Goal: Information Seeking & Learning: Learn about a topic

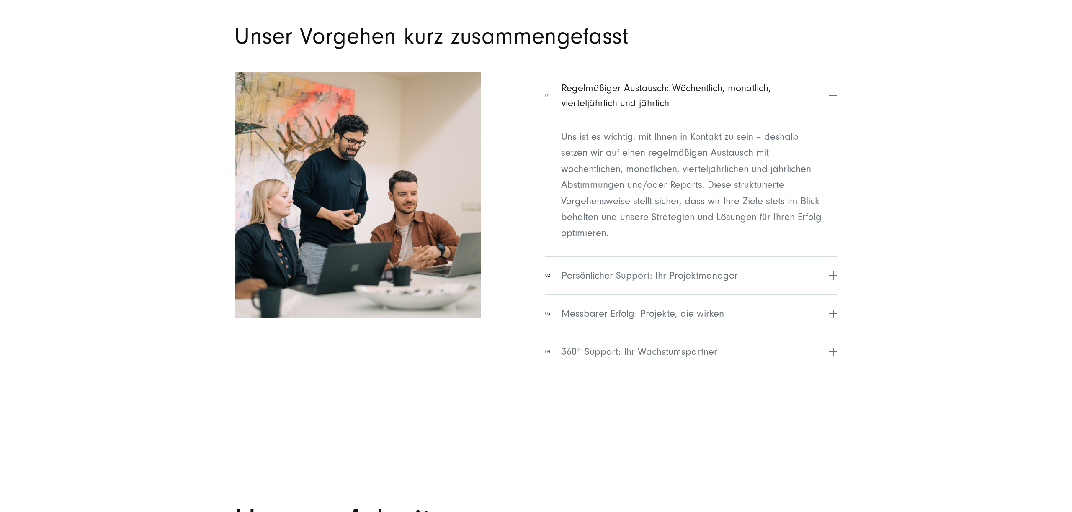
scroll to position [3478, 0]
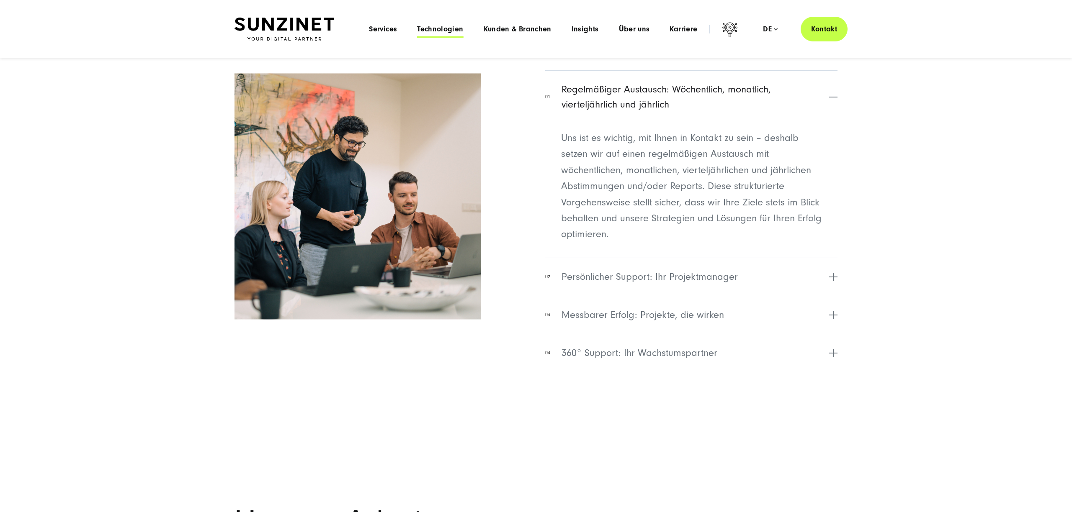
drag, startPoint x: 616, startPoint y: 149, endPoint x: 430, endPoint y: 26, distance: 222.9
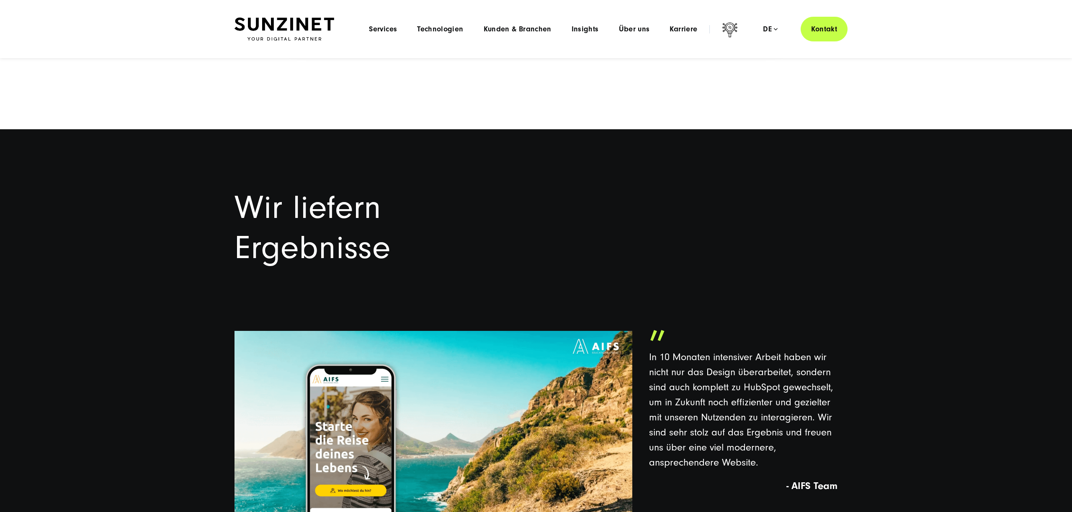
scroll to position [1635, 0]
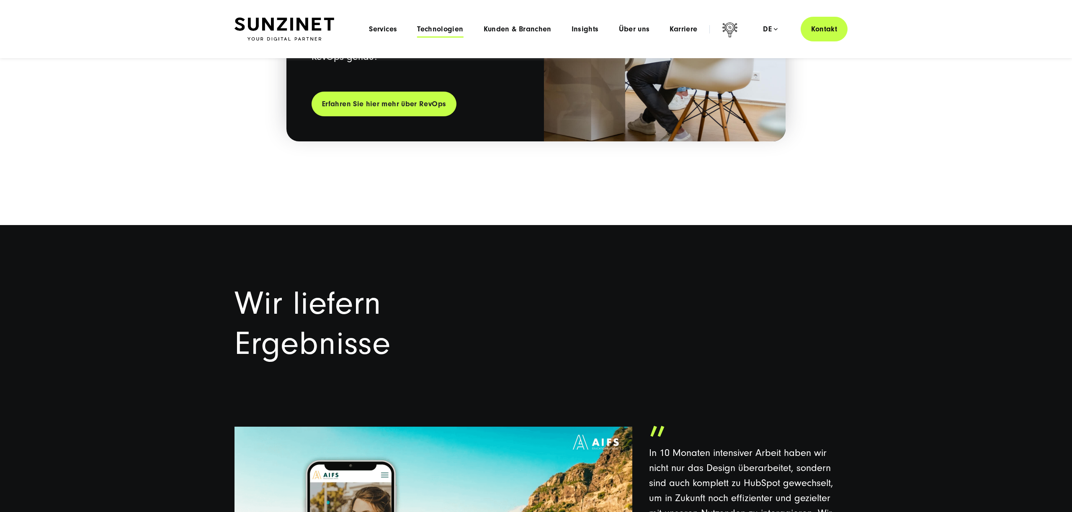
click at [458, 28] on span "Technologien" at bounding box center [440, 29] width 46 height 8
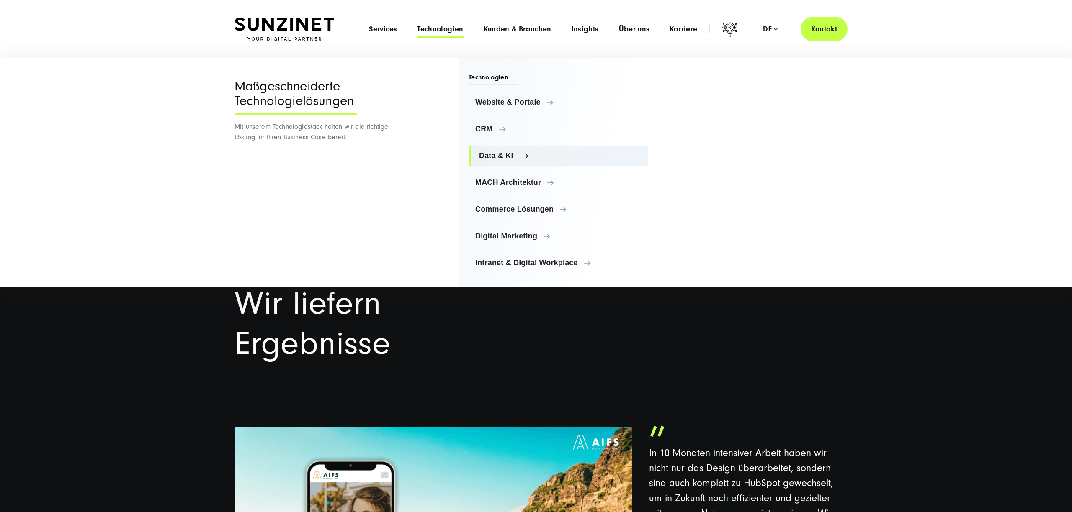
click at [492, 157] on span "Data & KI" at bounding box center [560, 156] width 162 height 8
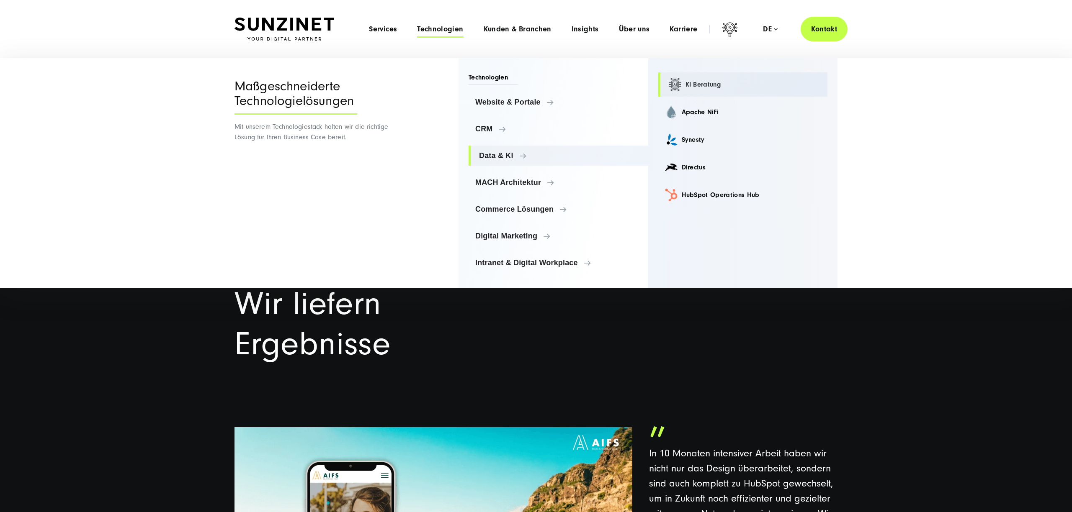
click at [710, 81] on link "KI Beratung" at bounding box center [743, 84] width 170 height 24
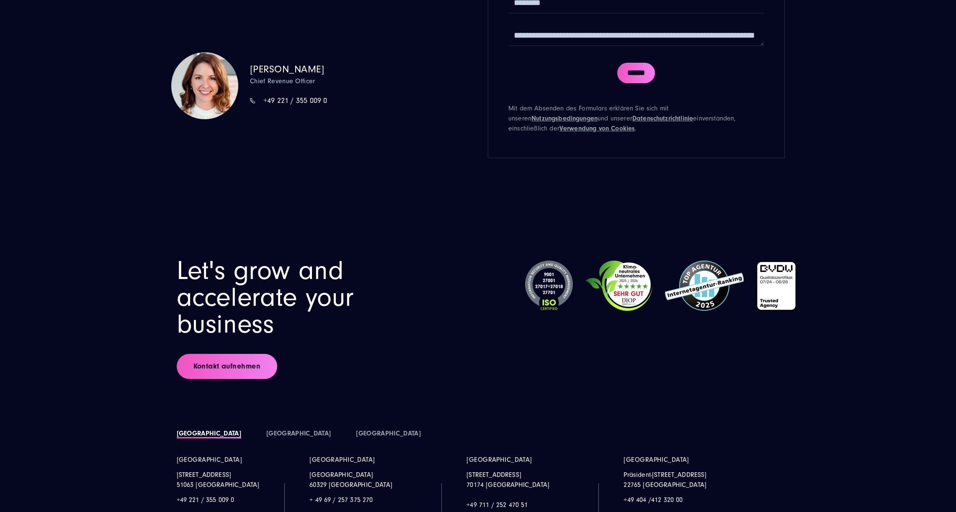
scroll to position [2855, 0]
